Goal: Information Seeking & Learning: Learn about a topic

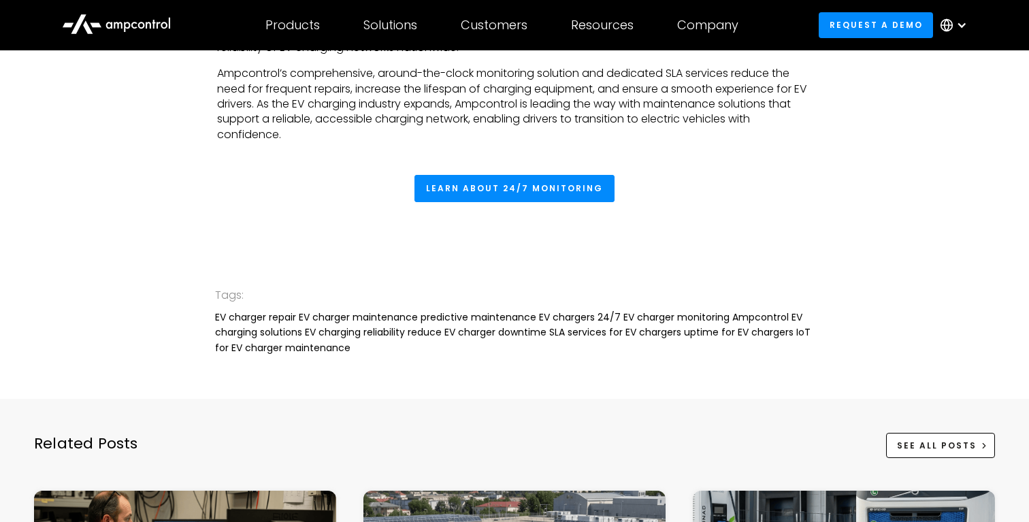
scroll to position [2742, 0]
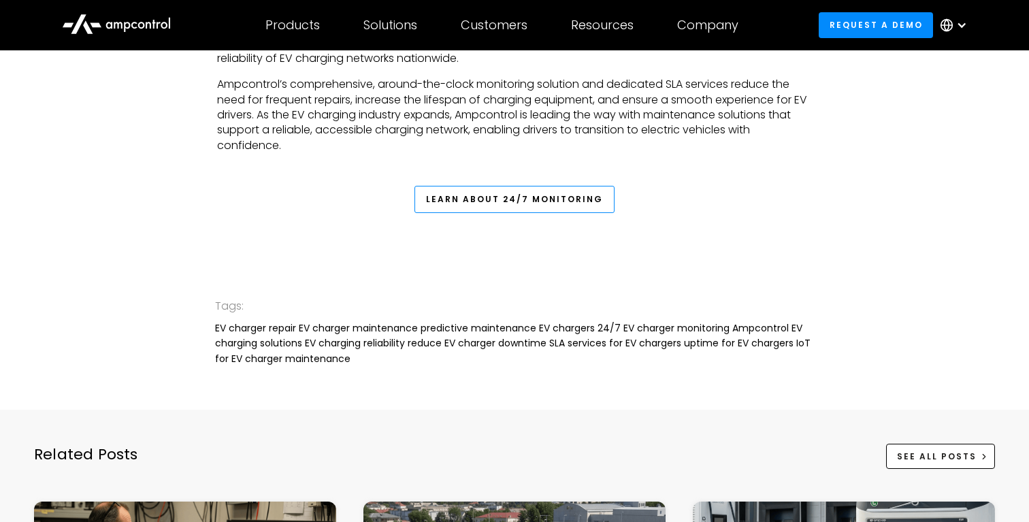
click at [439, 213] on link "Learn About 24/7 Monitoring" at bounding box center [515, 199] width 200 height 27
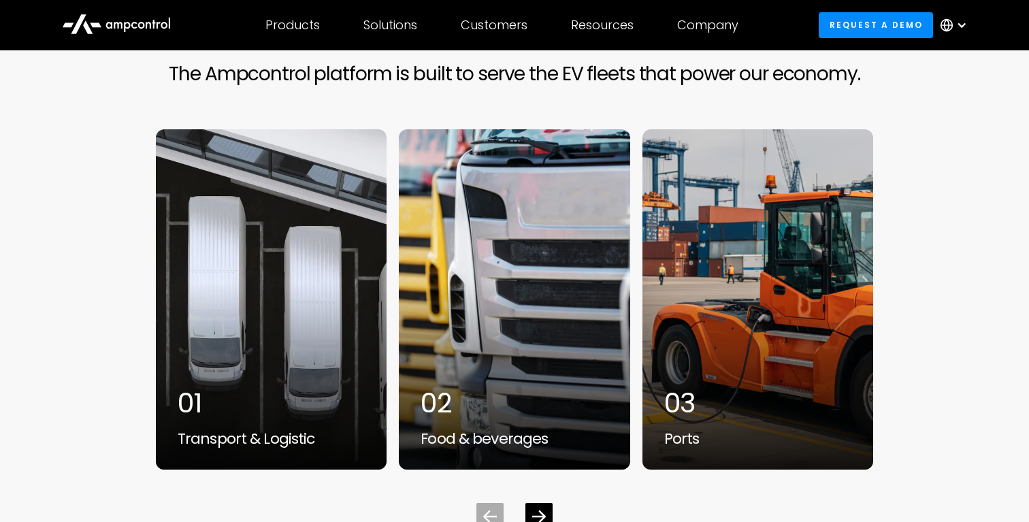
scroll to position [4271, 0]
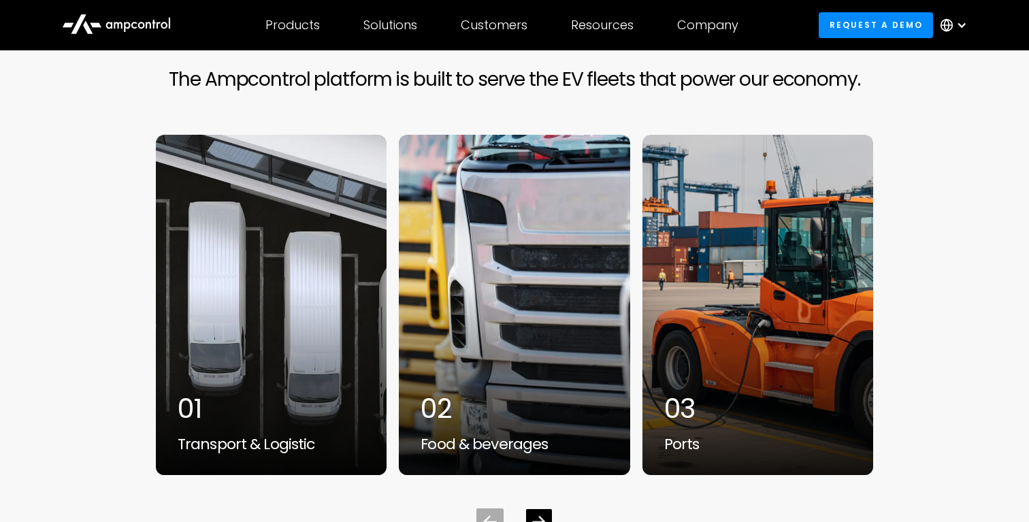
click at [545, 515] on div "Next slide" at bounding box center [539, 522] width 26 height 26
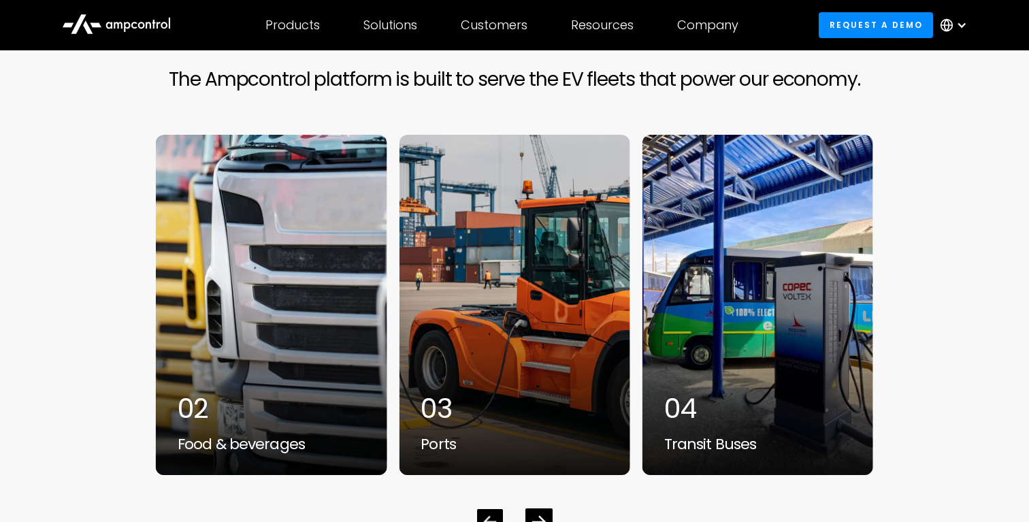
click at [481, 509] on div "Previous slide" at bounding box center [490, 522] width 26 height 26
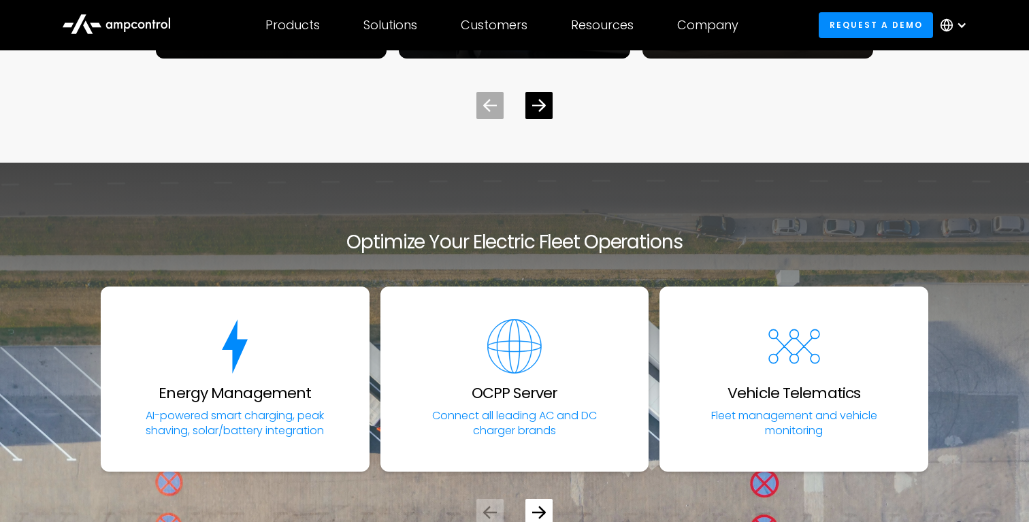
scroll to position [4651, 0]
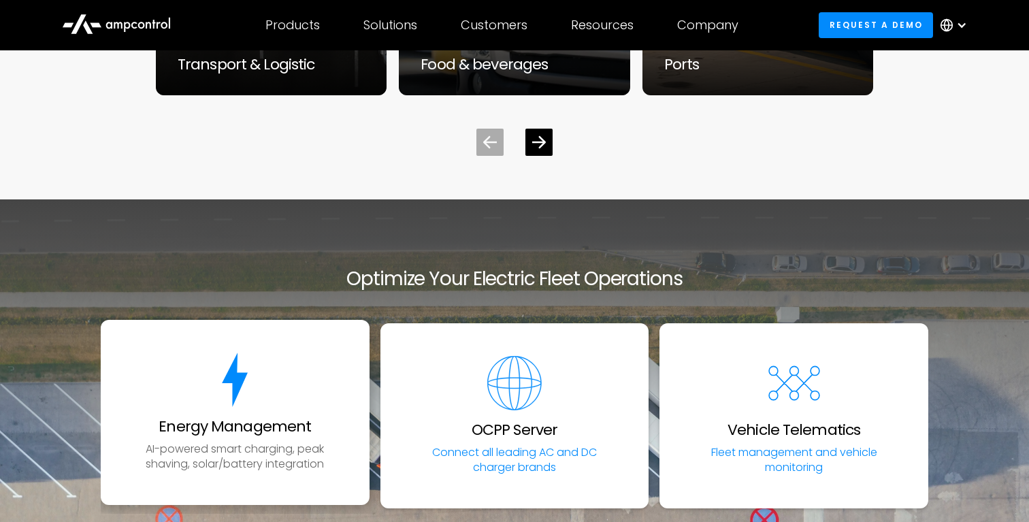
click at [218, 423] on link "Energy Management AI-powered smart charging, peak shaving, solar/battery integr…" at bounding box center [235, 412] width 269 height 185
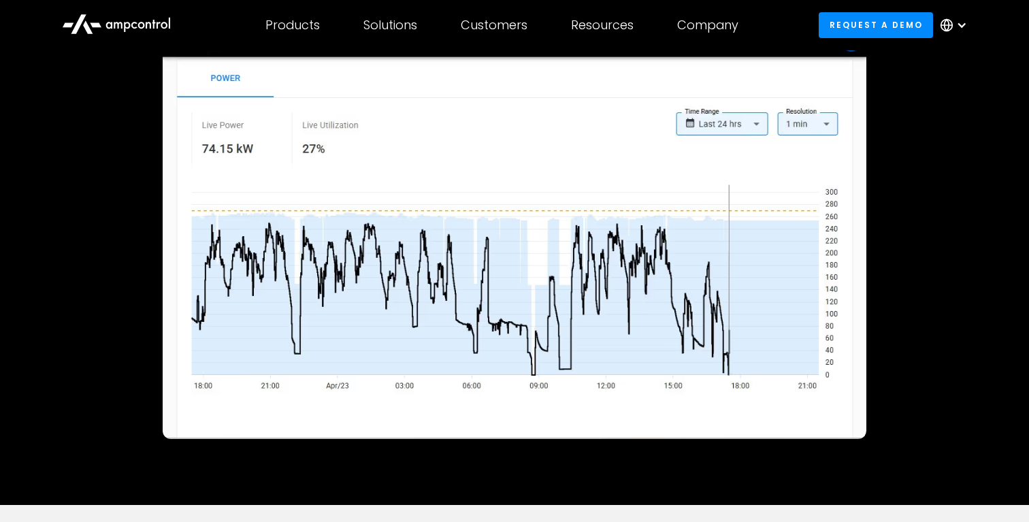
scroll to position [180, 0]
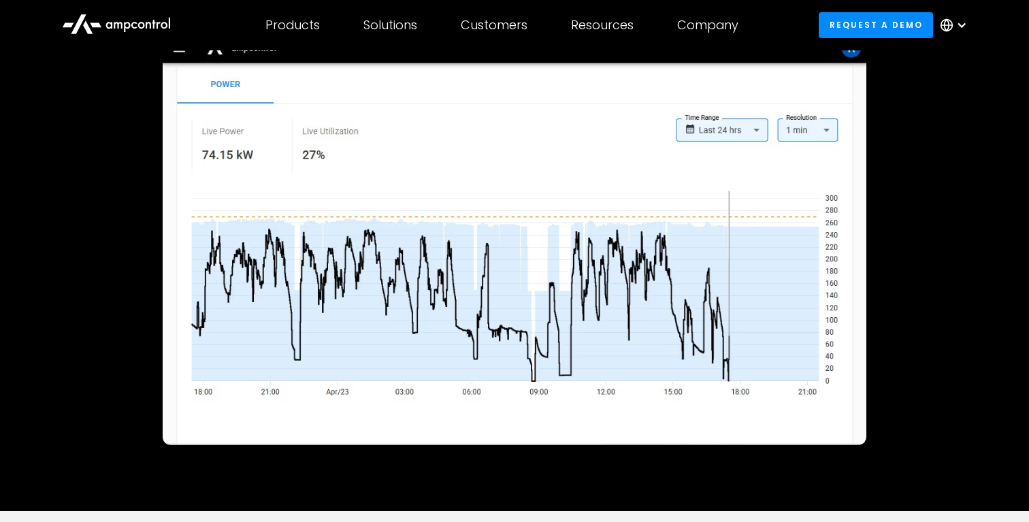
click at [372, 142] on img at bounding box center [515, 239] width 704 height 411
click at [236, 137] on img at bounding box center [515, 239] width 704 height 411
click at [251, 137] on img at bounding box center [515, 239] width 704 height 411
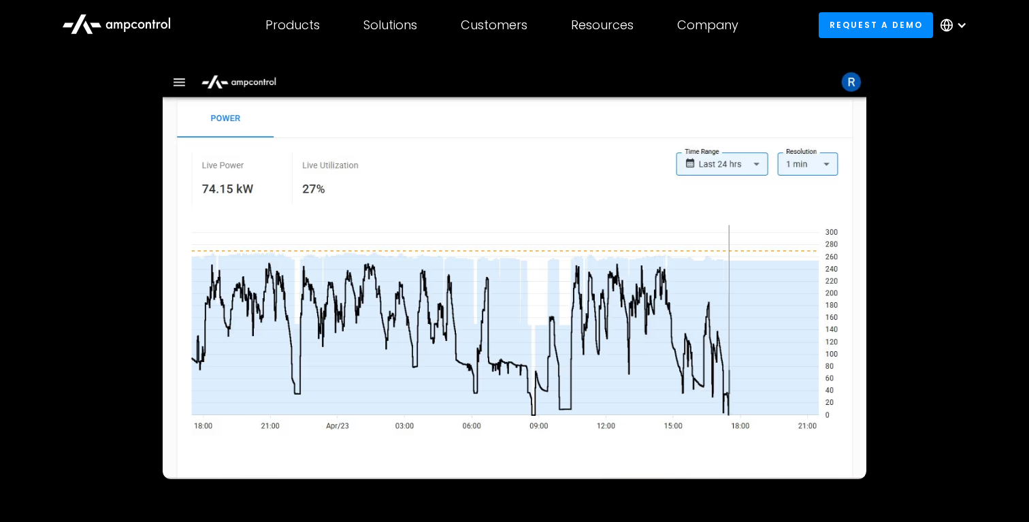
scroll to position [145, 0]
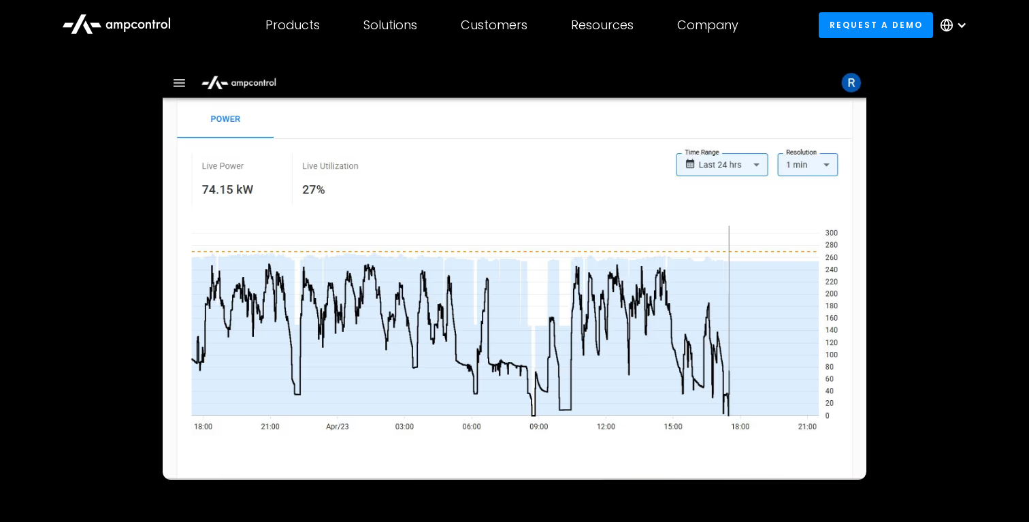
click at [735, 167] on img at bounding box center [515, 274] width 704 height 411
click at [794, 165] on img at bounding box center [515, 274] width 704 height 411
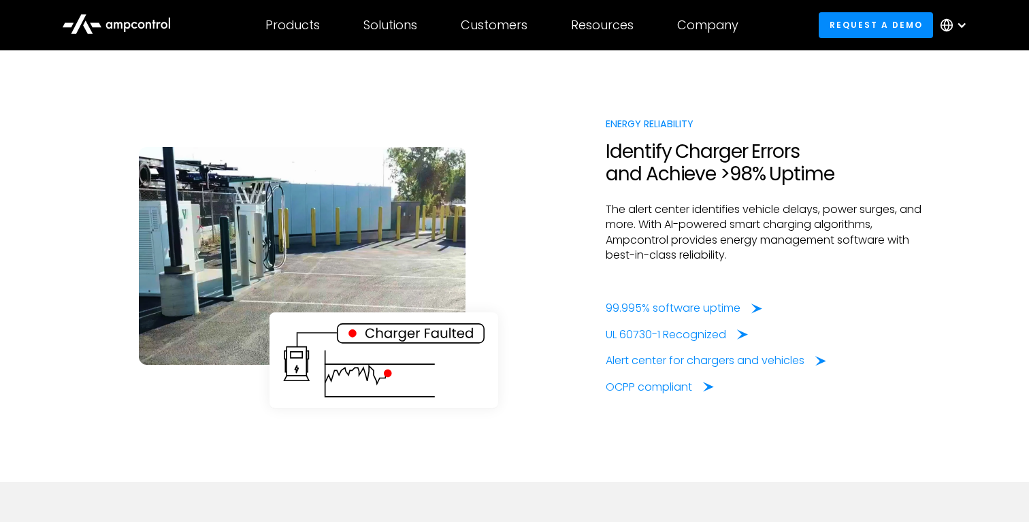
scroll to position [3245, 0]
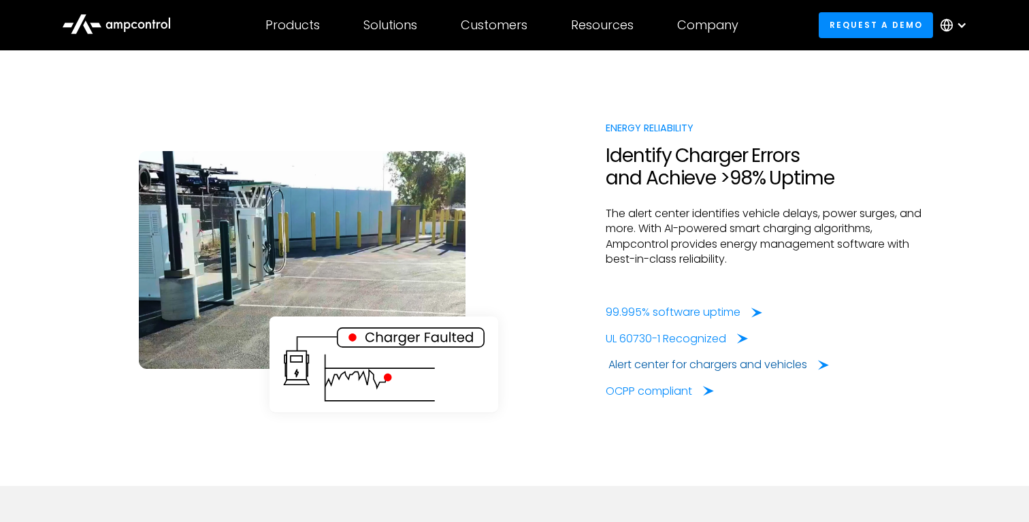
click at [614, 371] on div "Alert center for chargers and vehicles" at bounding box center [708, 364] width 199 height 15
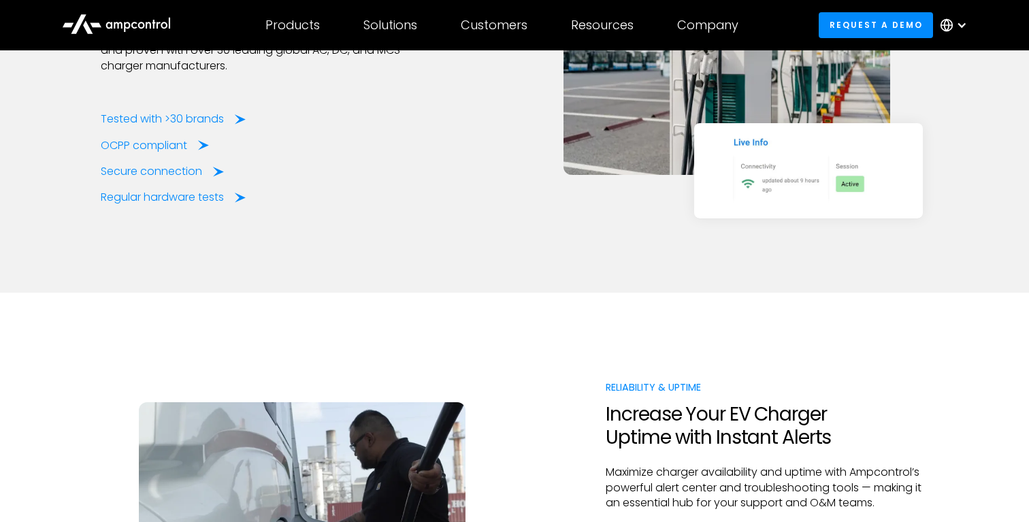
scroll to position [2134, 0]
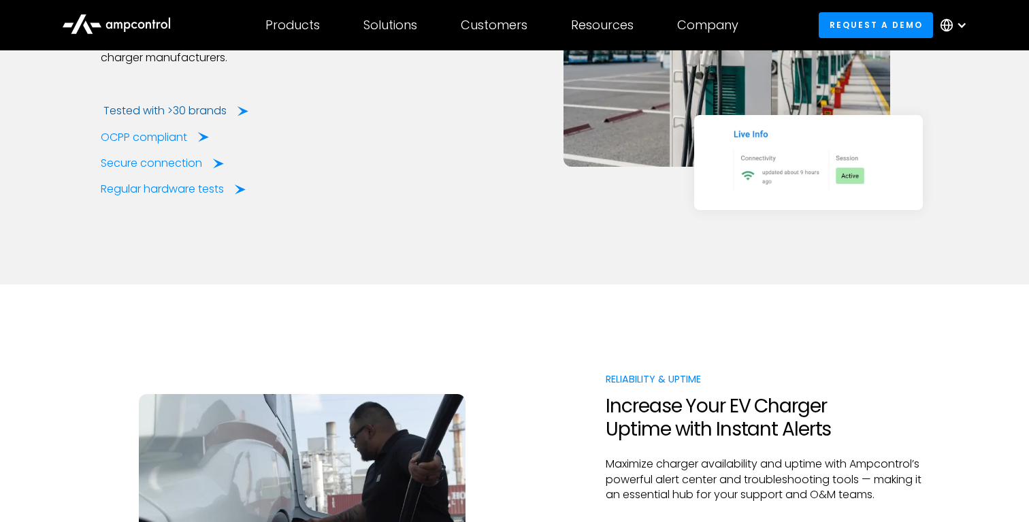
click at [187, 112] on div "Tested with >30 brands" at bounding box center [164, 110] width 123 height 15
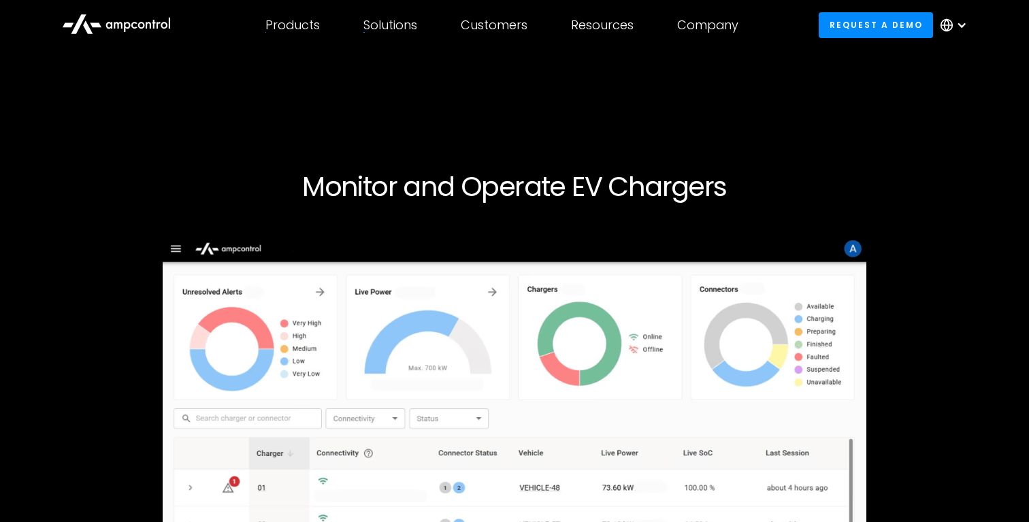
scroll to position [2134, 0]
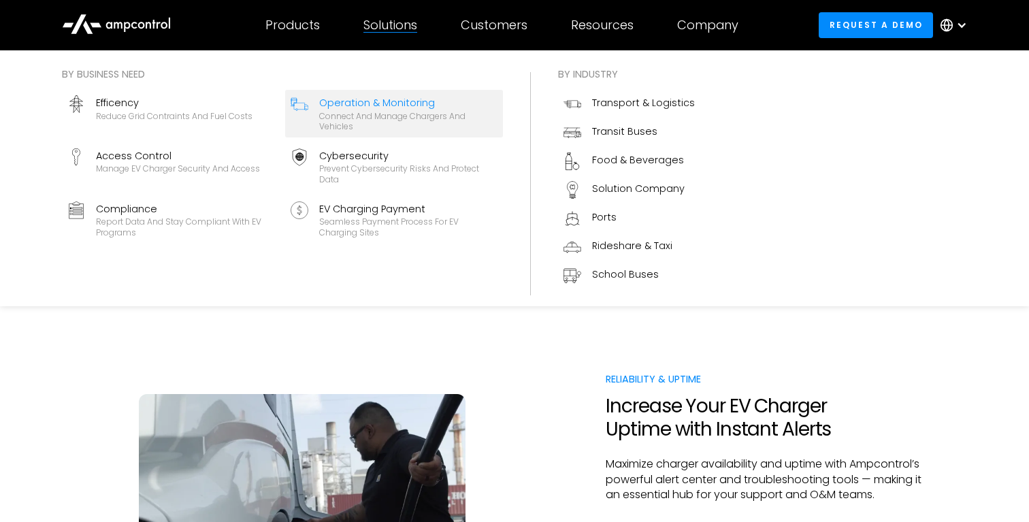
click at [377, 111] on div "Connect and manage chargers and vehicles" at bounding box center [408, 121] width 178 height 21
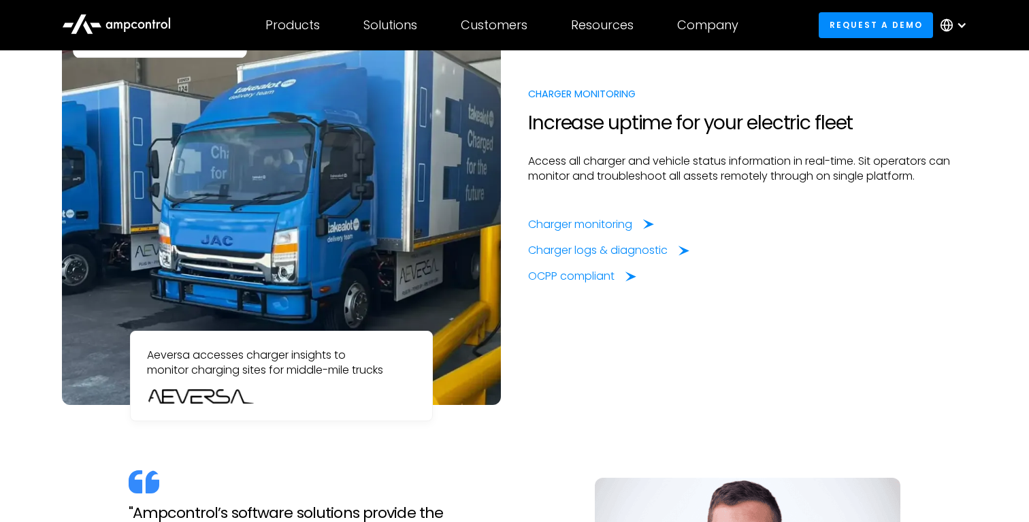
scroll to position [1131, 0]
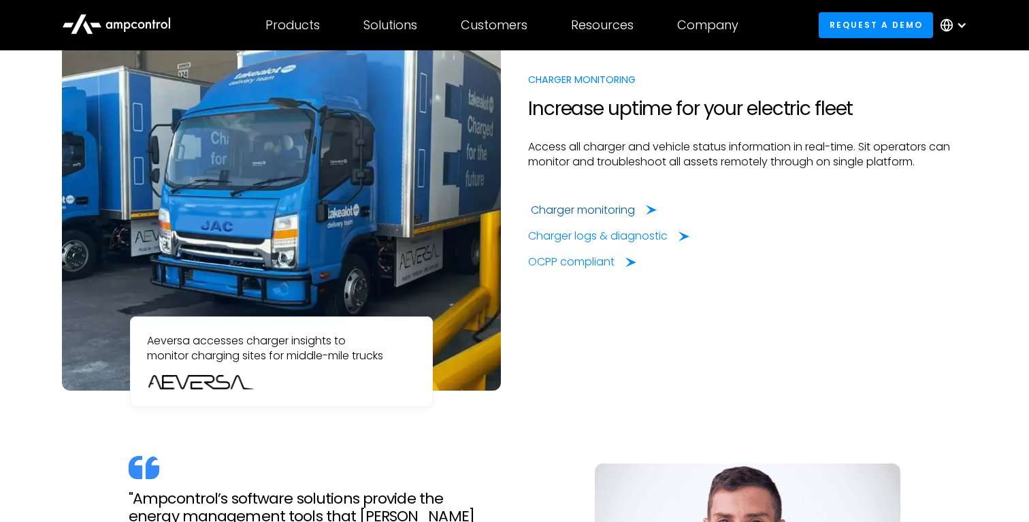
click at [581, 210] on div "Charger monitoring" at bounding box center [583, 210] width 104 height 15
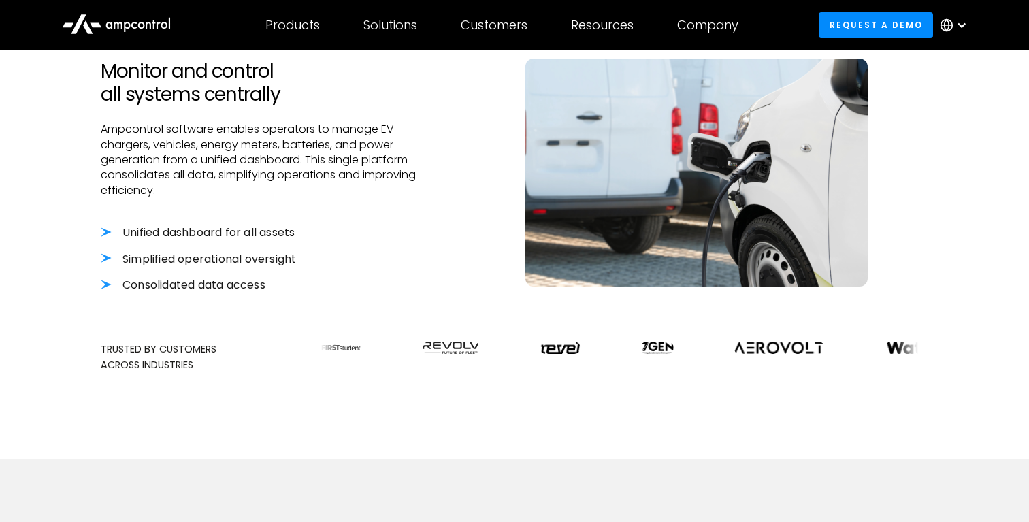
scroll to position [443, 0]
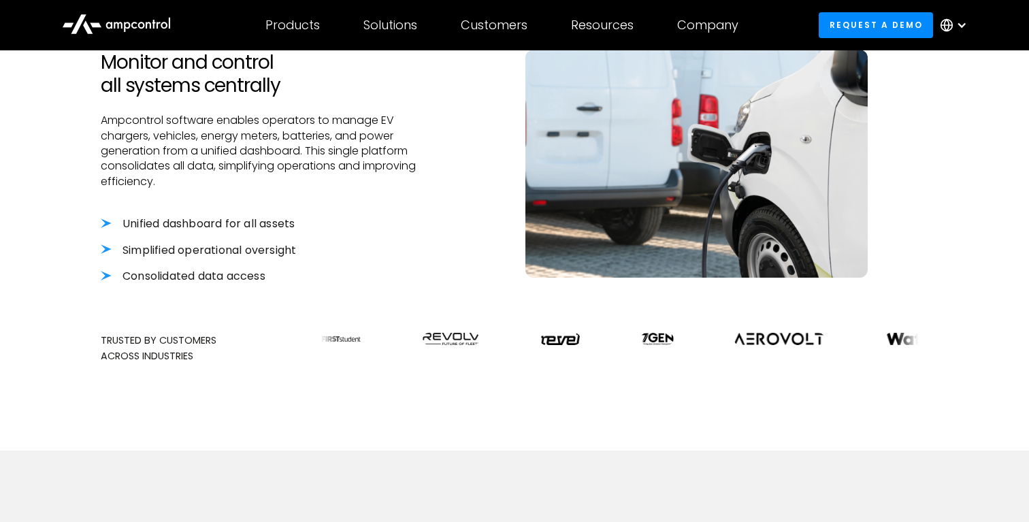
click at [257, 227] on li "Unified dashboard for all assets" at bounding box center [262, 223] width 323 height 15
click at [98, 216] on div "Comprehensive Asset Management Monitor and control all systems centrally Ampcon…" at bounding box center [514, 196] width 1029 height 511
click at [401, 219] on li "Unified dashboard for all assets" at bounding box center [262, 223] width 323 height 15
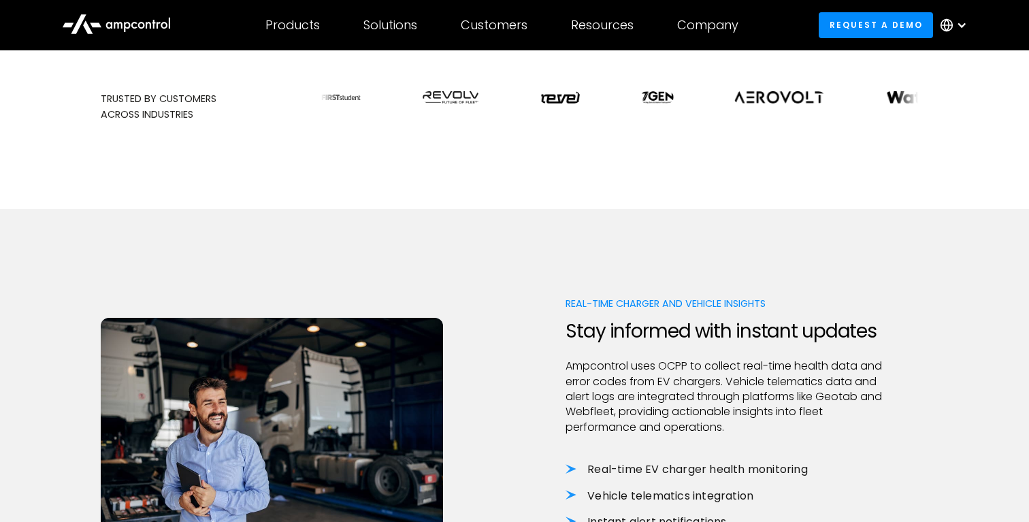
scroll to position [0, 0]
